Goal: Task Accomplishment & Management: Manage account settings

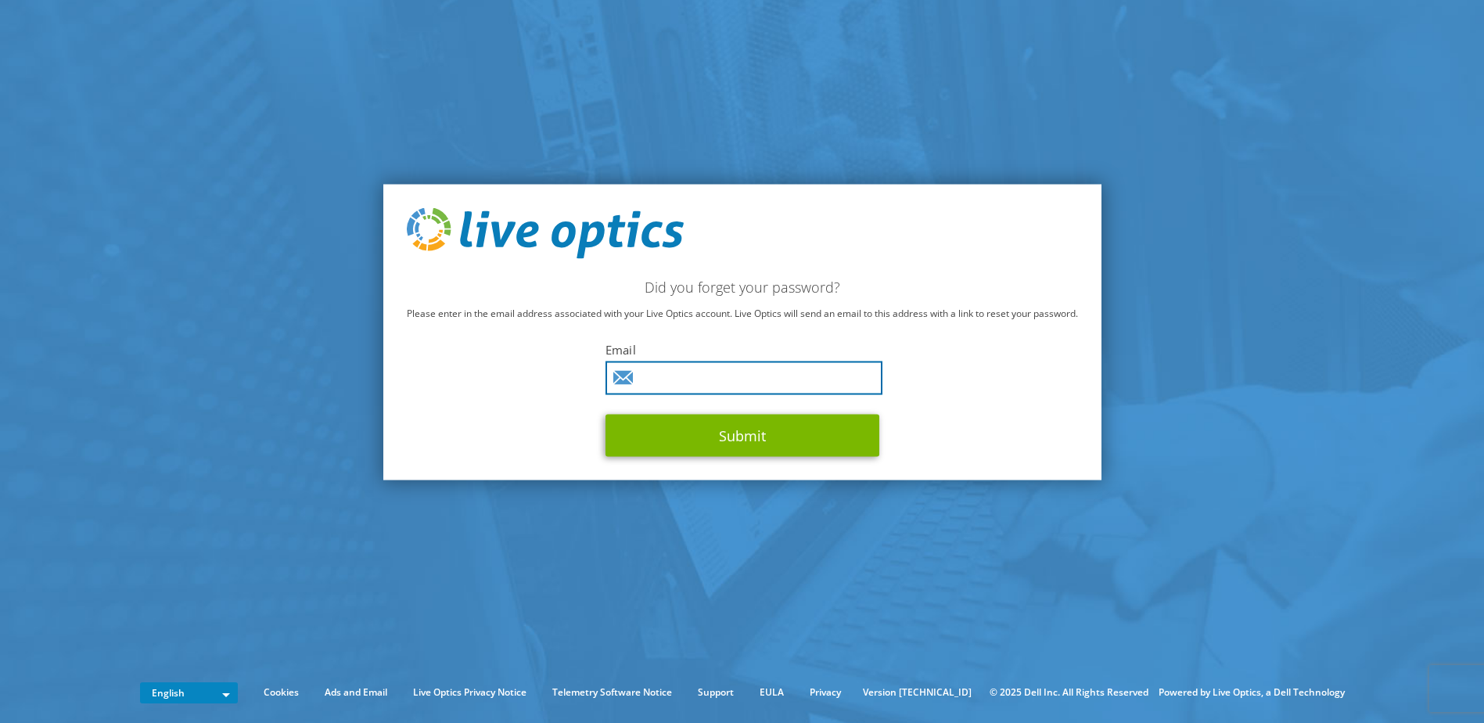
click at [774, 377] on input "text" at bounding box center [743, 378] width 277 height 34
click at [770, 377] on input "lgaron" at bounding box center [743, 378] width 277 height 34
type input "[EMAIL_ADDRESS][DOMAIN_NAME]"
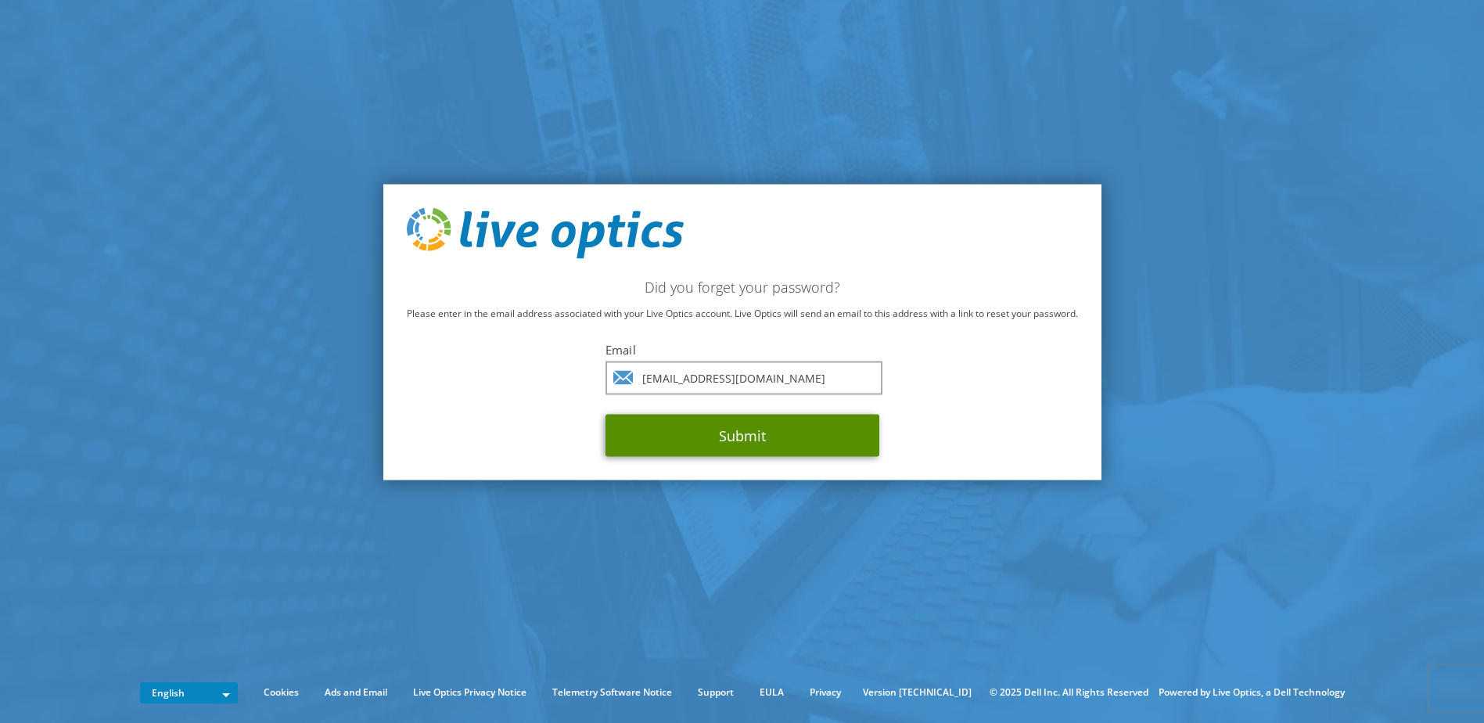
click at [796, 421] on button "Submit" at bounding box center [742, 436] width 274 height 42
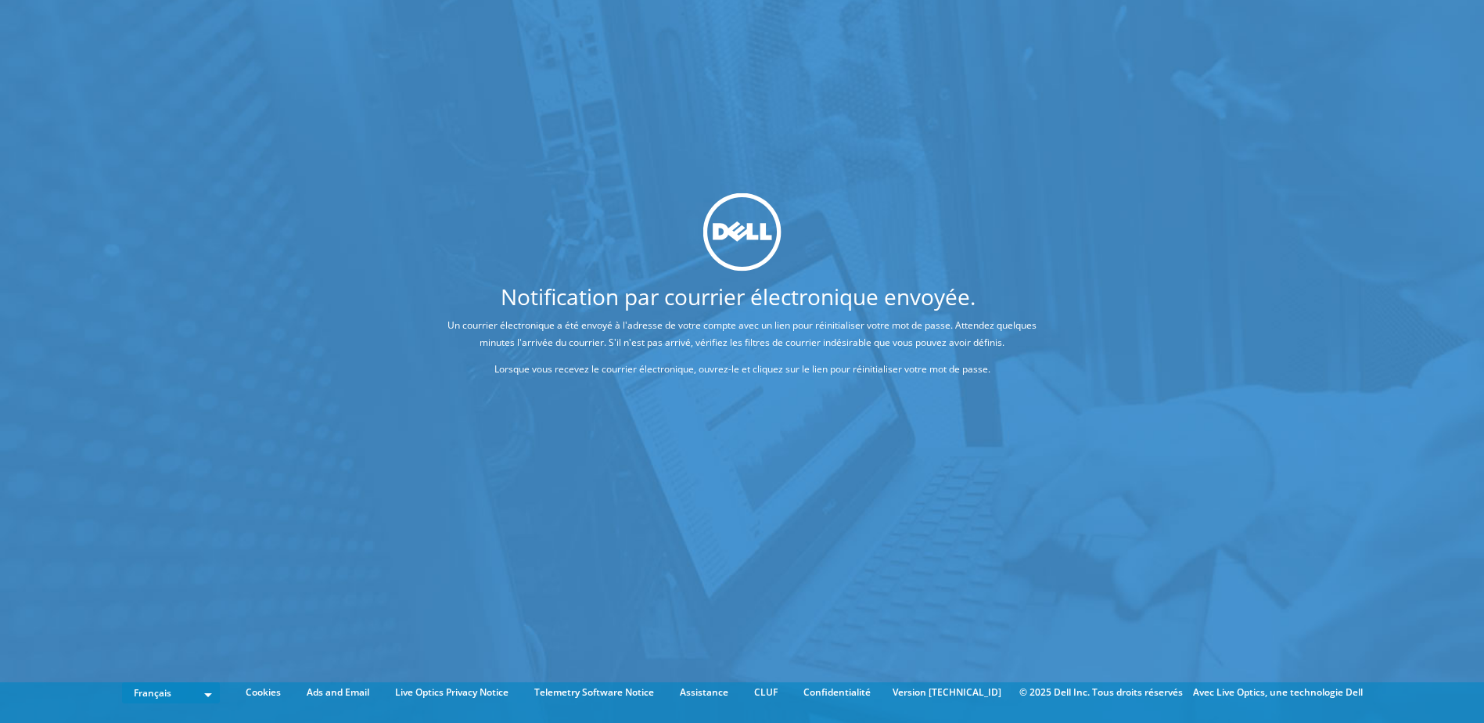
click at [783, 413] on div "Notification par courrier électronique envoyée. Un courrier électronique a été …" at bounding box center [742, 338] width 1484 height 676
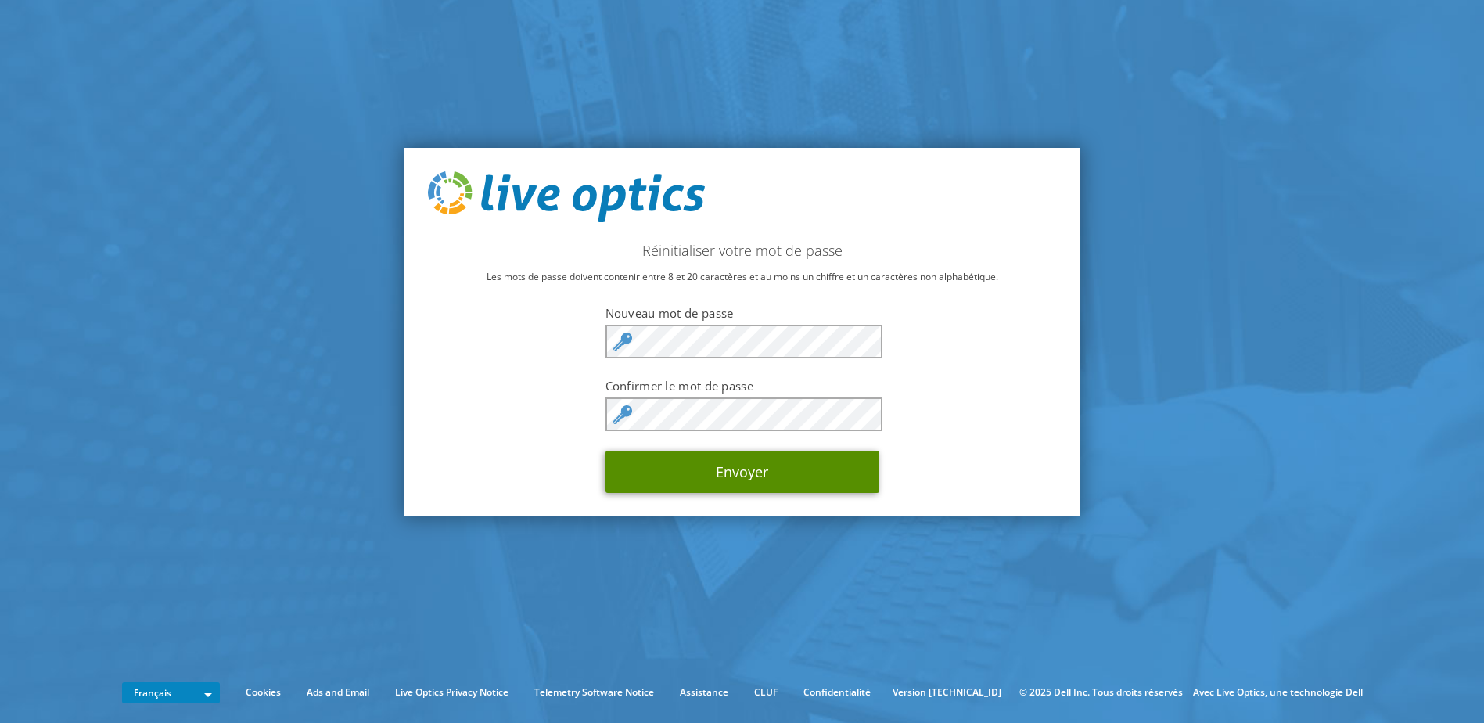
click at [766, 469] on button "Envoyer" at bounding box center [742, 472] width 274 height 42
